Goal: Complete application form

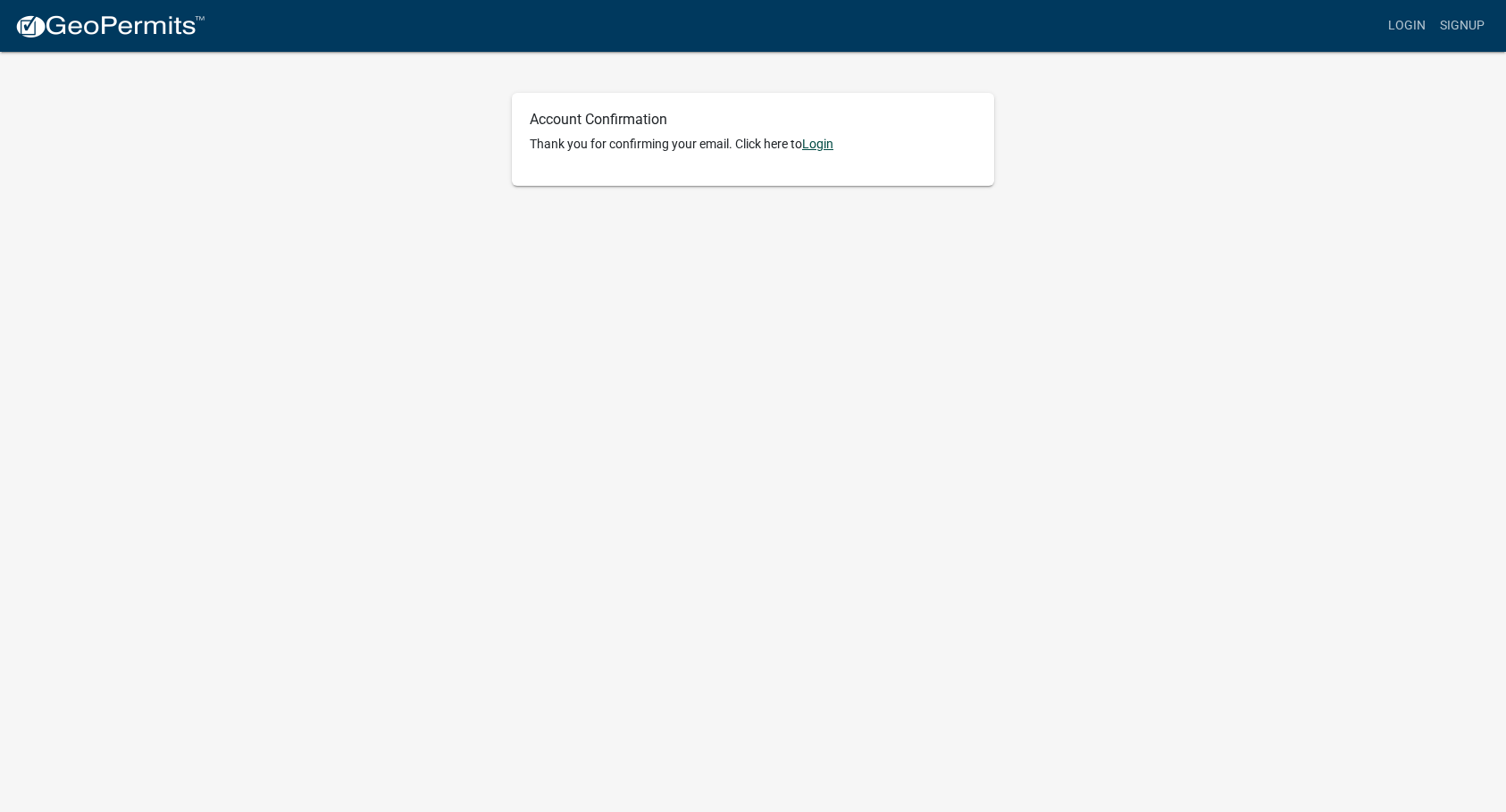
click at [823, 145] on link "Login" at bounding box center [818, 144] width 31 height 15
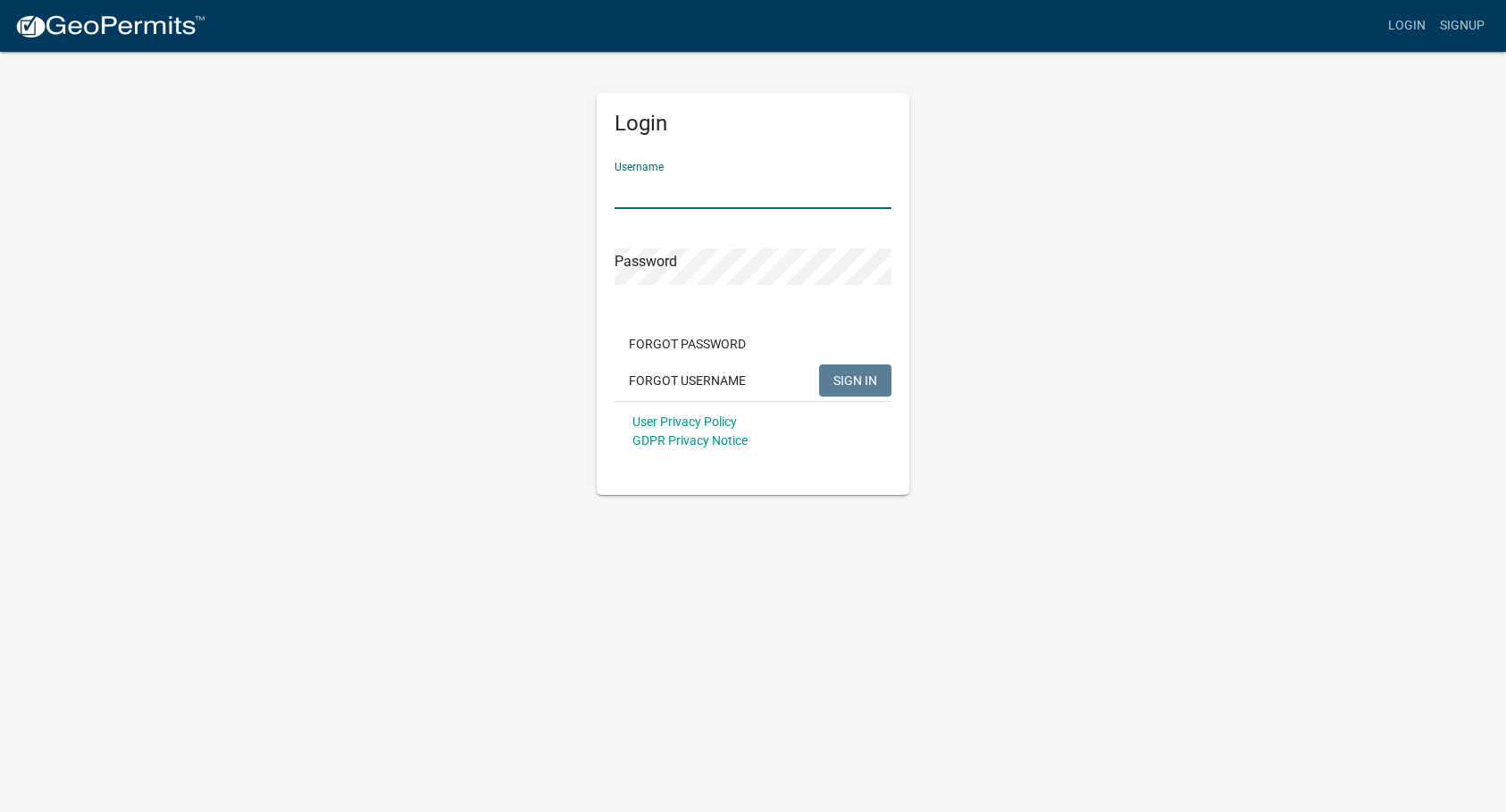
click at [687, 176] on input "Username" at bounding box center [753, 191] width 276 height 36
type input "PedroA1"
click at [853, 386] on span "SIGN IN" at bounding box center [855, 380] width 44 height 15
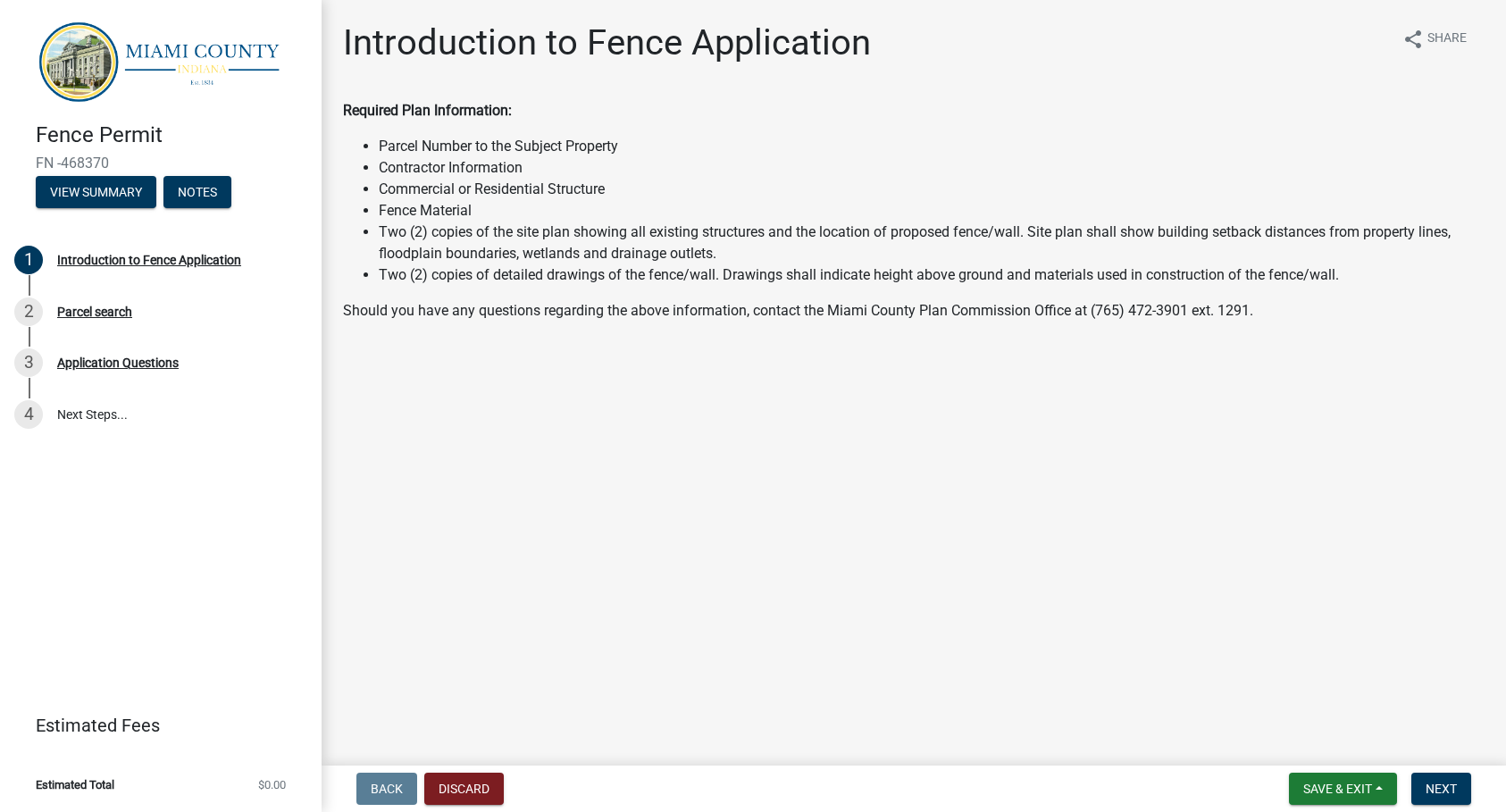
click at [94, 75] on img at bounding box center [164, 61] width 257 height 85
click at [216, 57] on img at bounding box center [164, 61] width 257 height 85
click at [1364, 789] on span "Save & Exit" at bounding box center [1338, 788] width 69 height 15
click at [1325, 742] on button "Save & Exit" at bounding box center [1325, 742] width 143 height 43
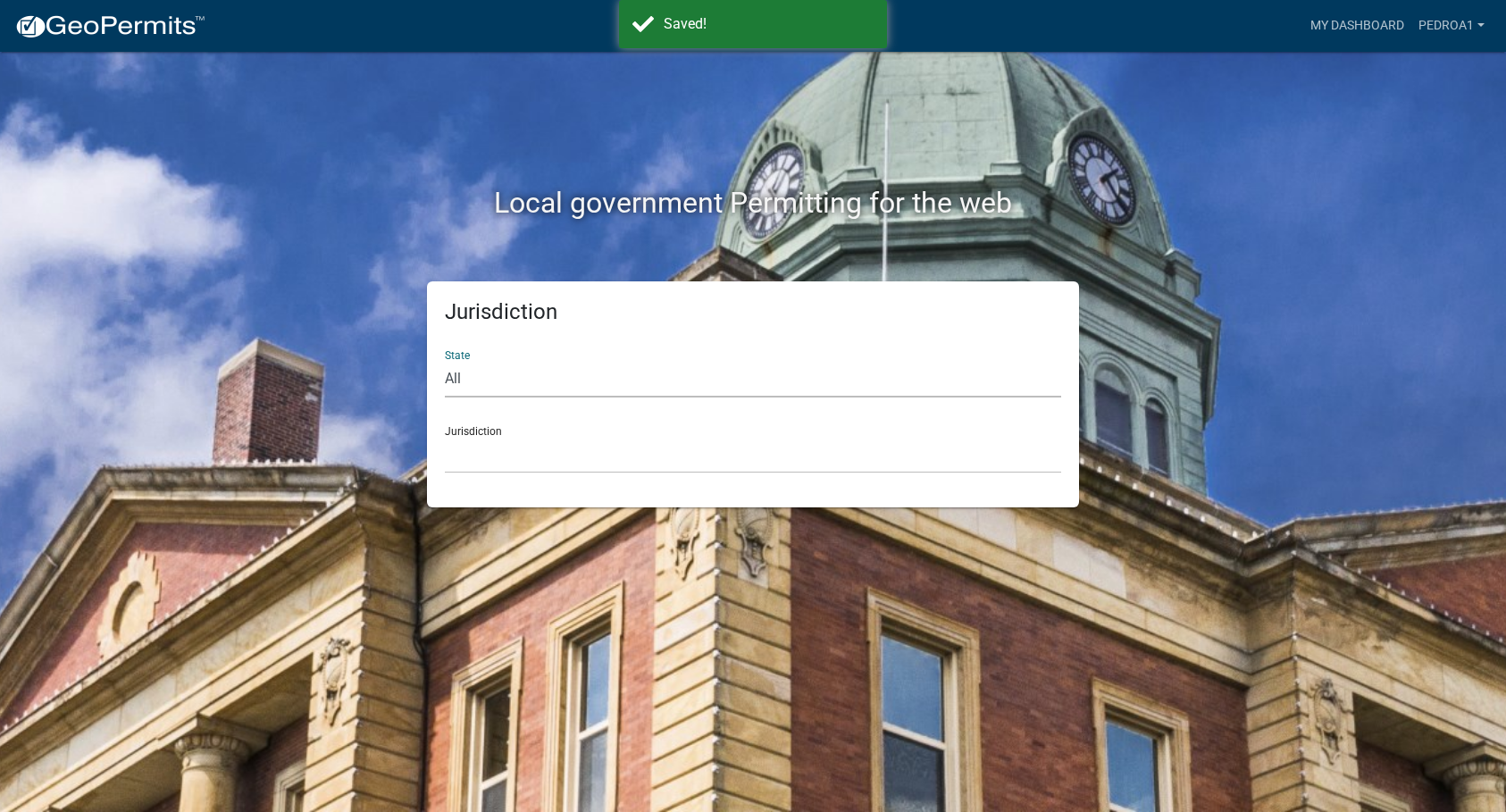
select select "[US_STATE]"
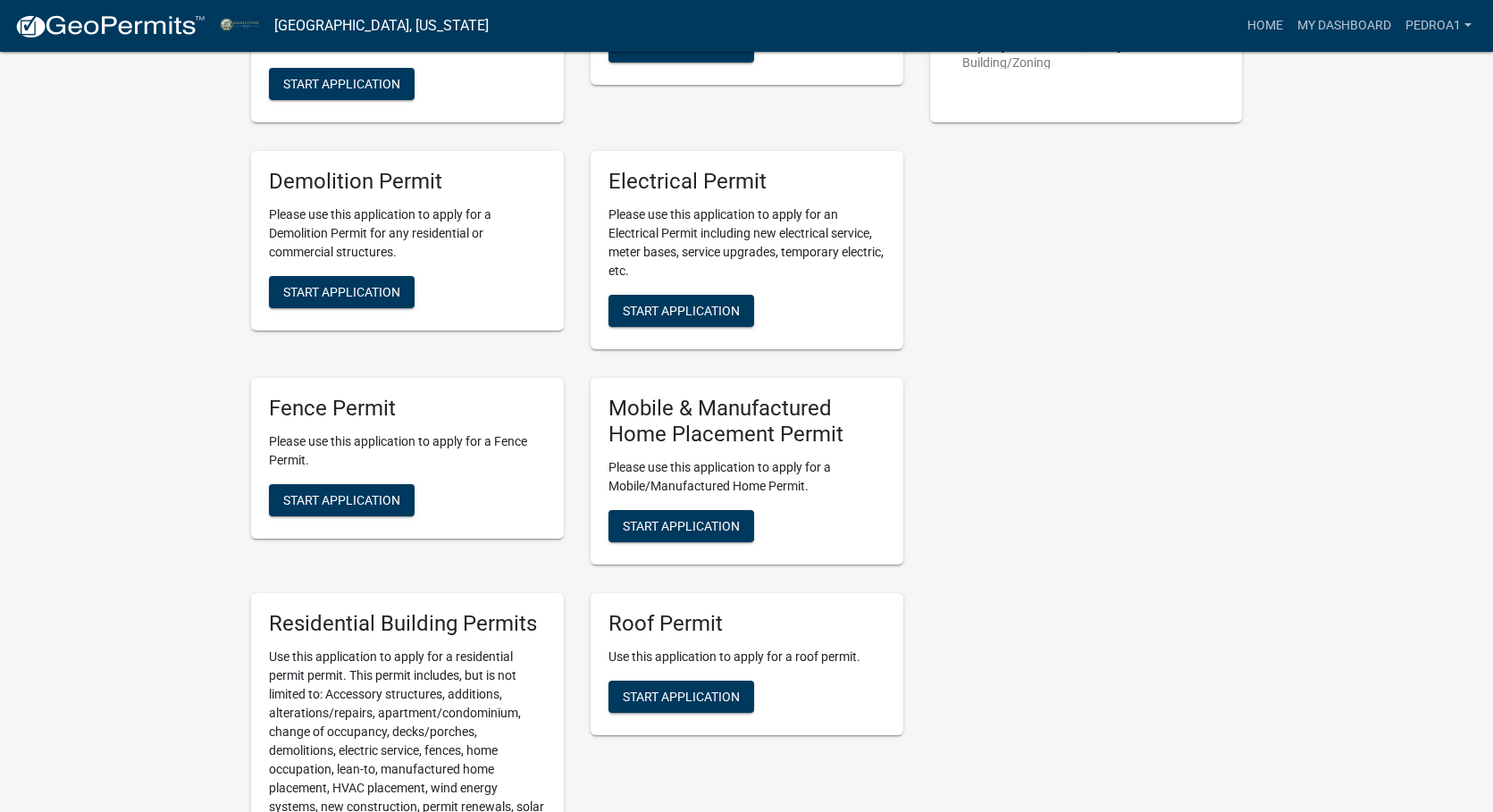
scroll to position [1308, 0]
